Goal: Information Seeking & Learning: Learn about a topic

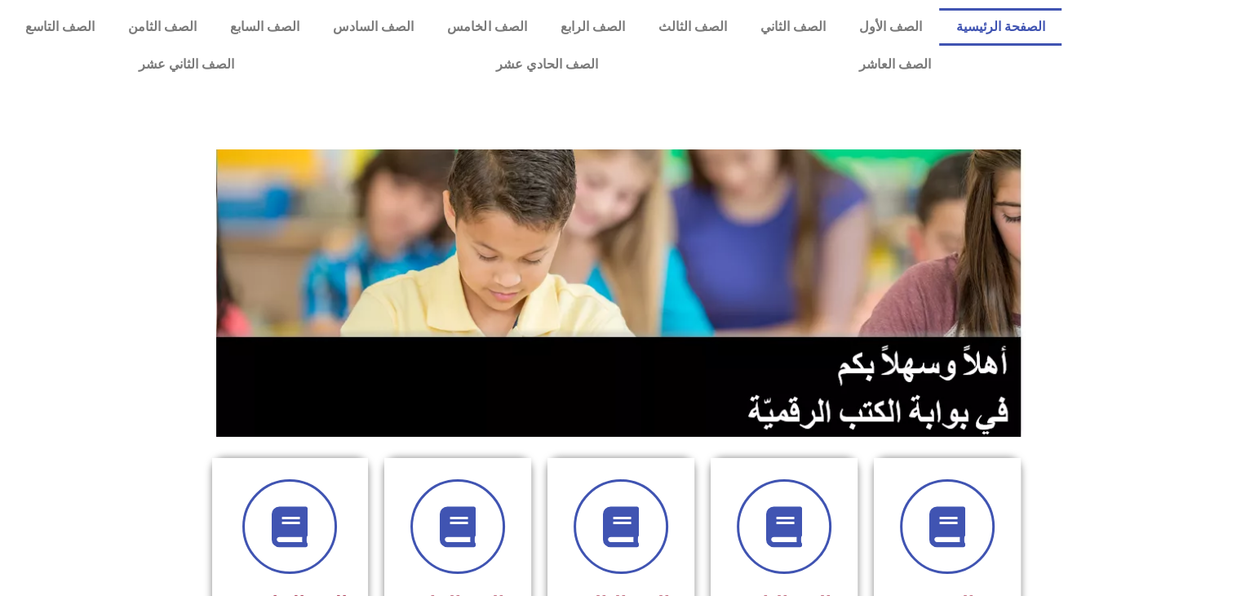
click at [1035, 358] on div at bounding box center [621, 293] width 834 height 312
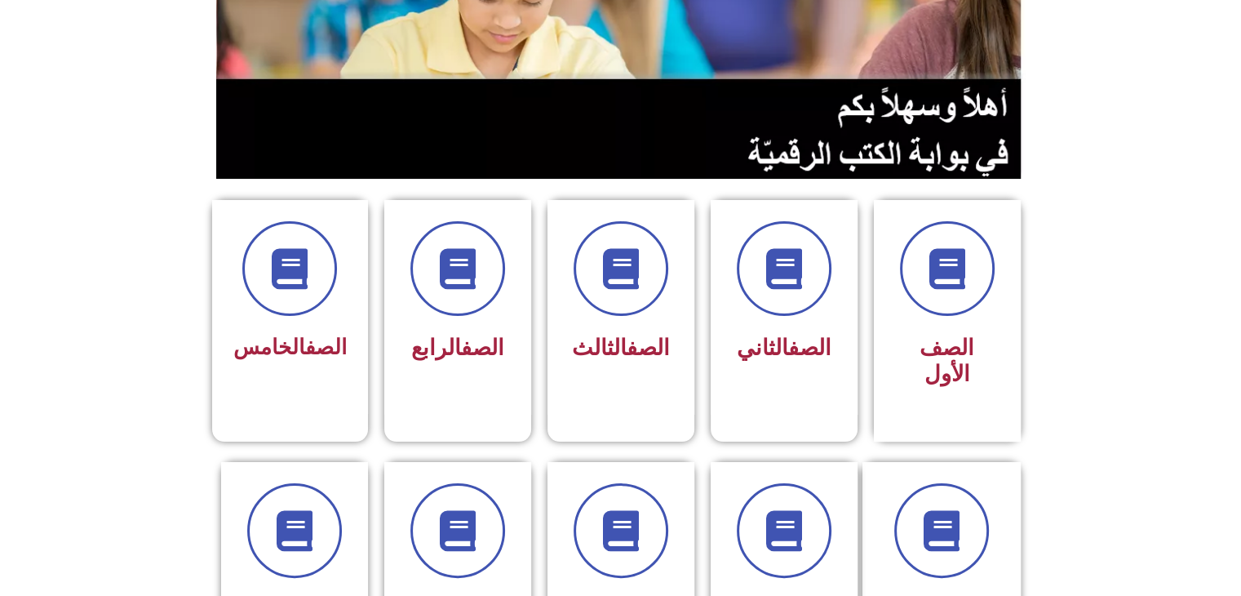
scroll to position [392, 0]
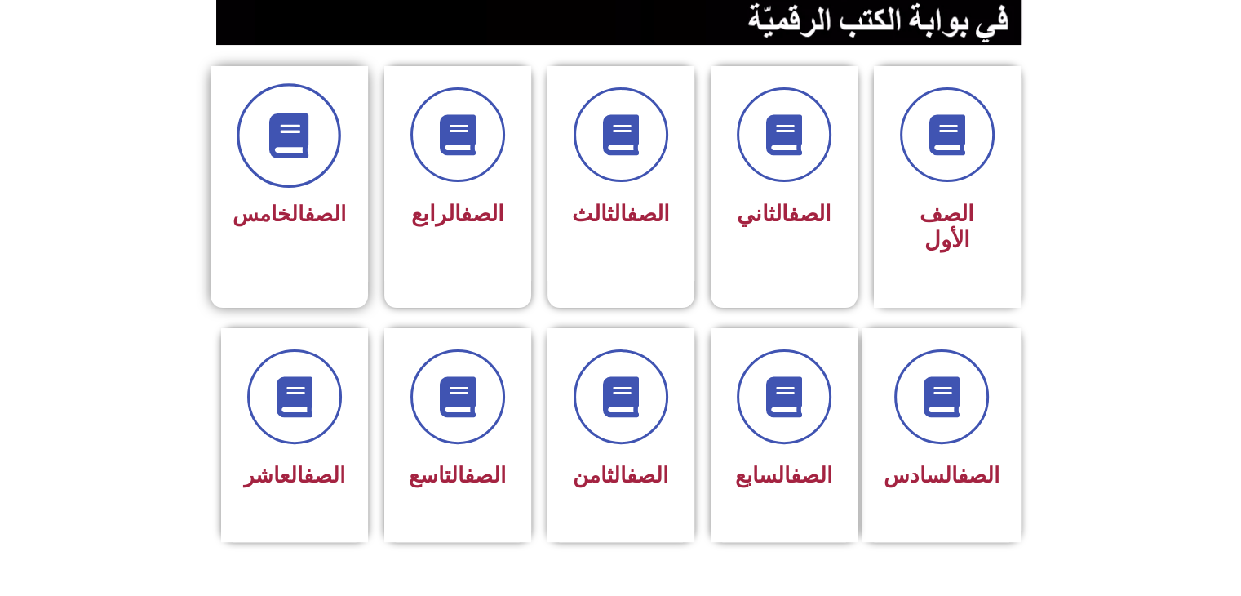
click at [323, 164] on span at bounding box center [289, 135] width 104 height 104
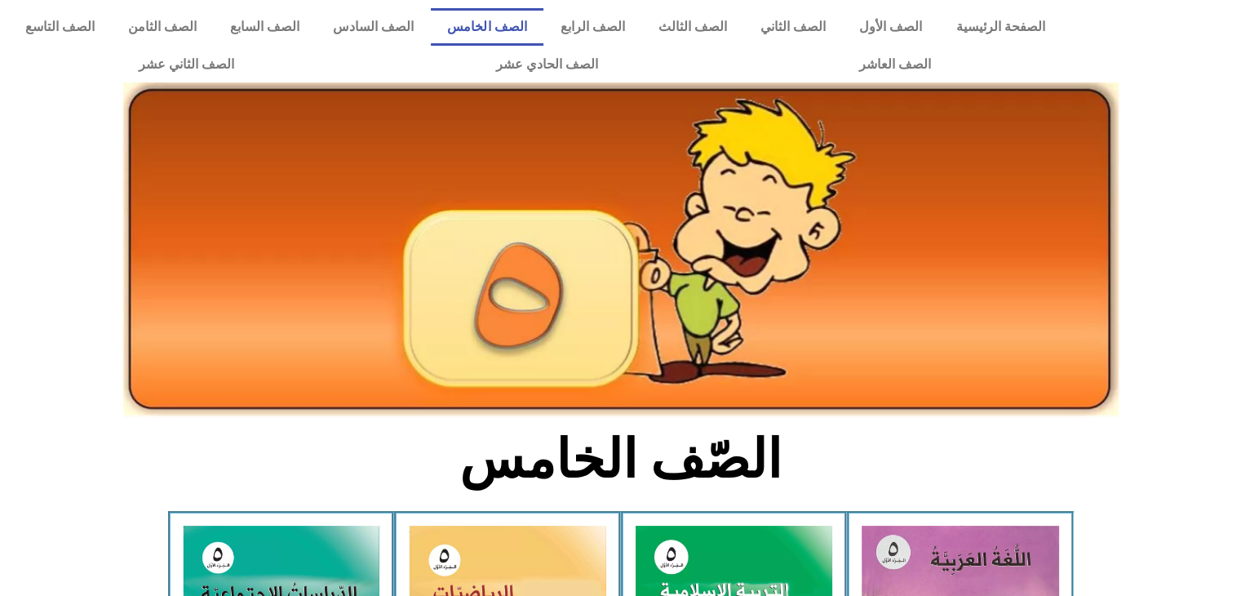
click at [291, 451] on section "الصّف الخامس" at bounding box center [620, 468] width 1241 height 85
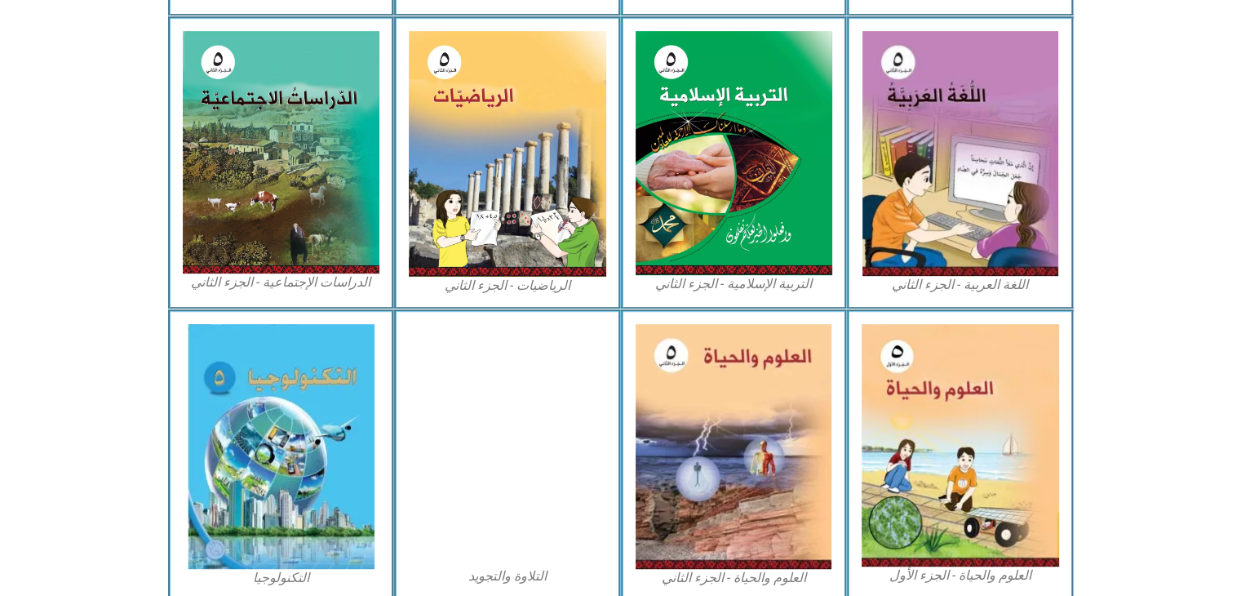
scroll to position [816, 0]
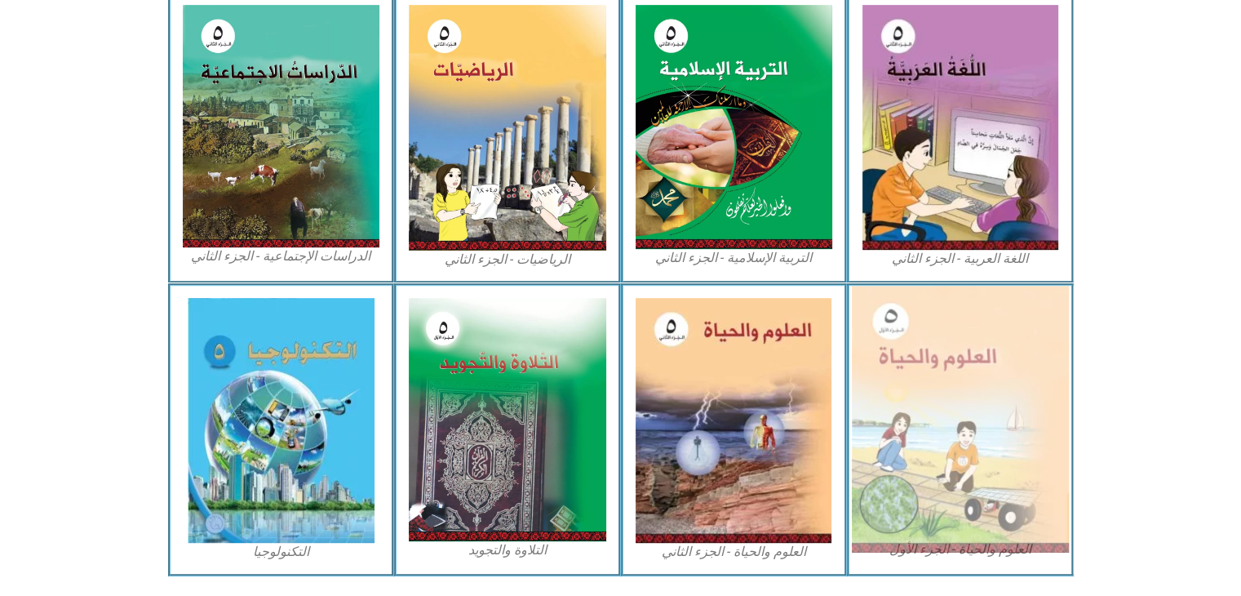
click at [942, 412] on img at bounding box center [960, 419] width 217 height 267
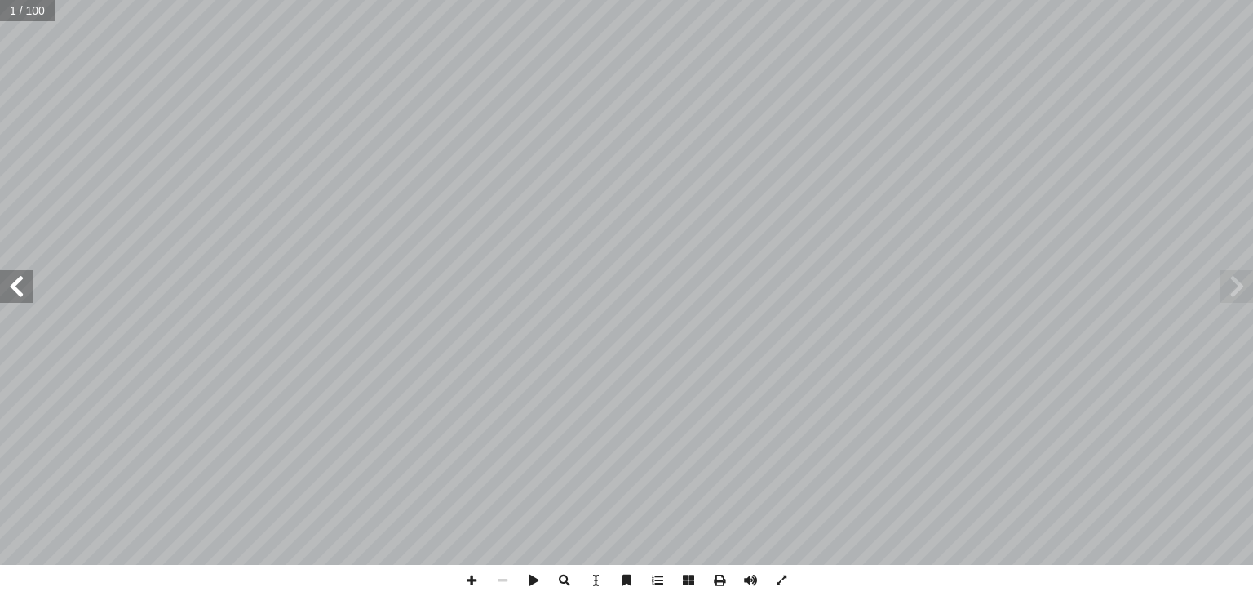
click at [13, 295] on span at bounding box center [16, 286] width 33 height 33
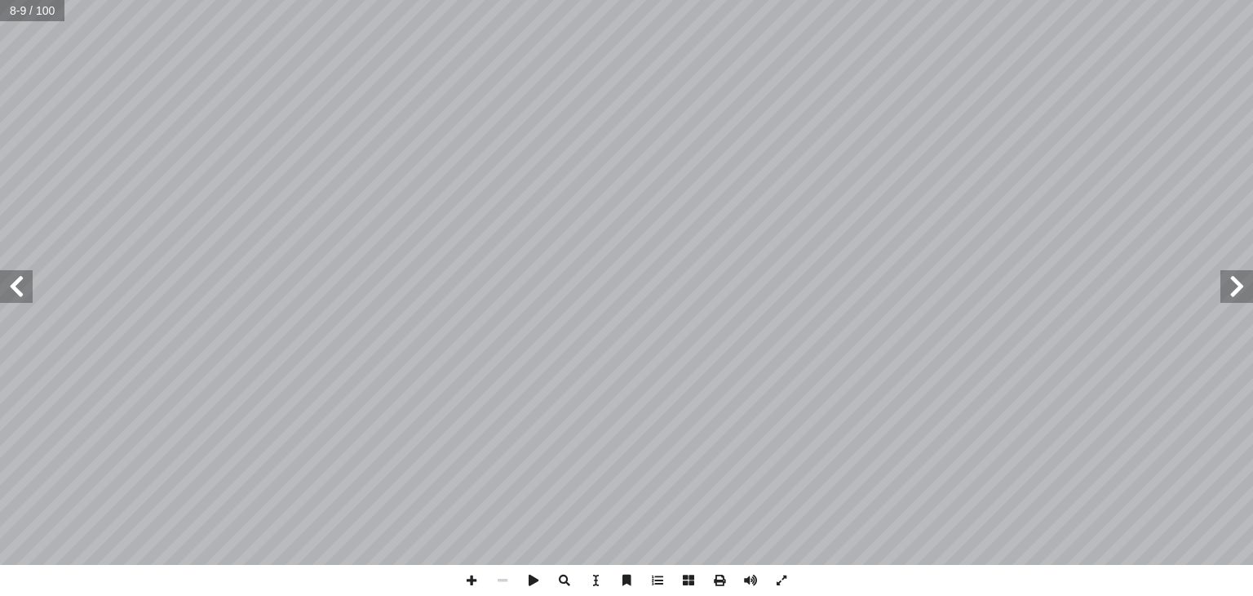
click at [13, 288] on span at bounding box center [16, 286] width 33 height 33
